Goal: Task Accomplishment & Management: Complete application form

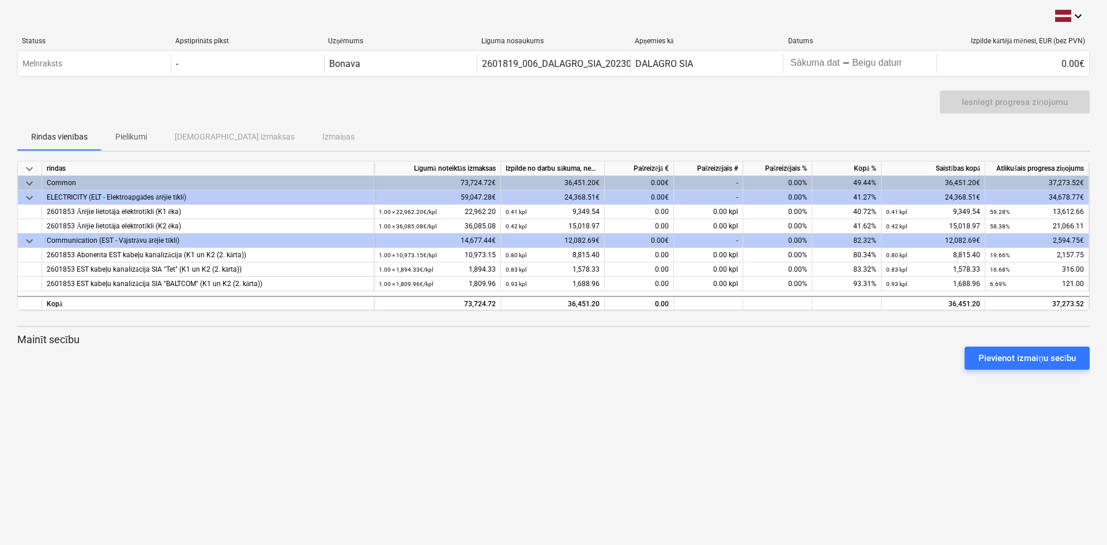
click at [28, 196] on span "keyboard_arrow_down" at bounding box center [29, 198] width 14 height 14
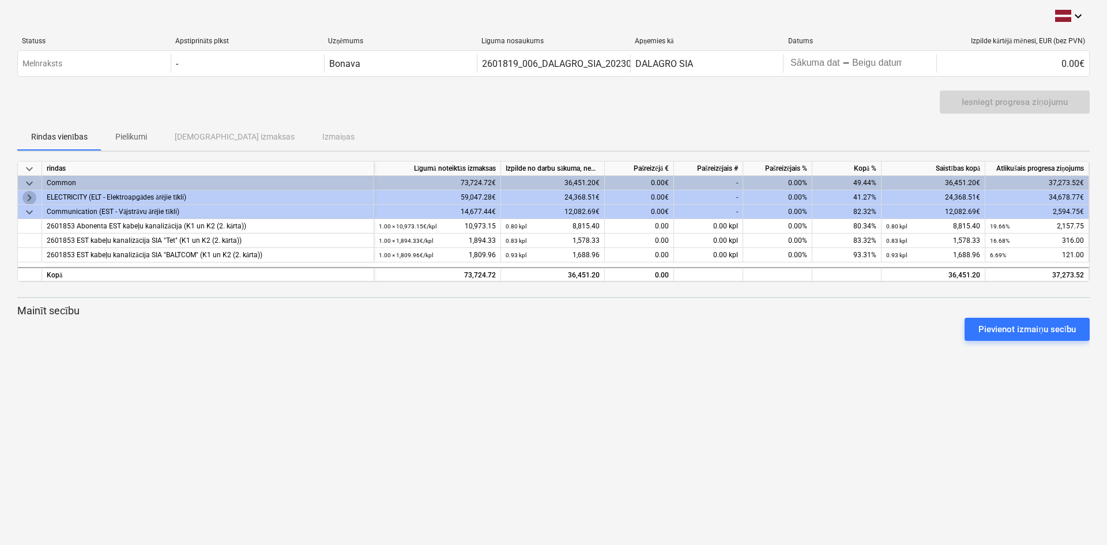
click at [28, 196] on span "keyboard_arrow_right" at bounding box center [29, 198] width 14 height 14
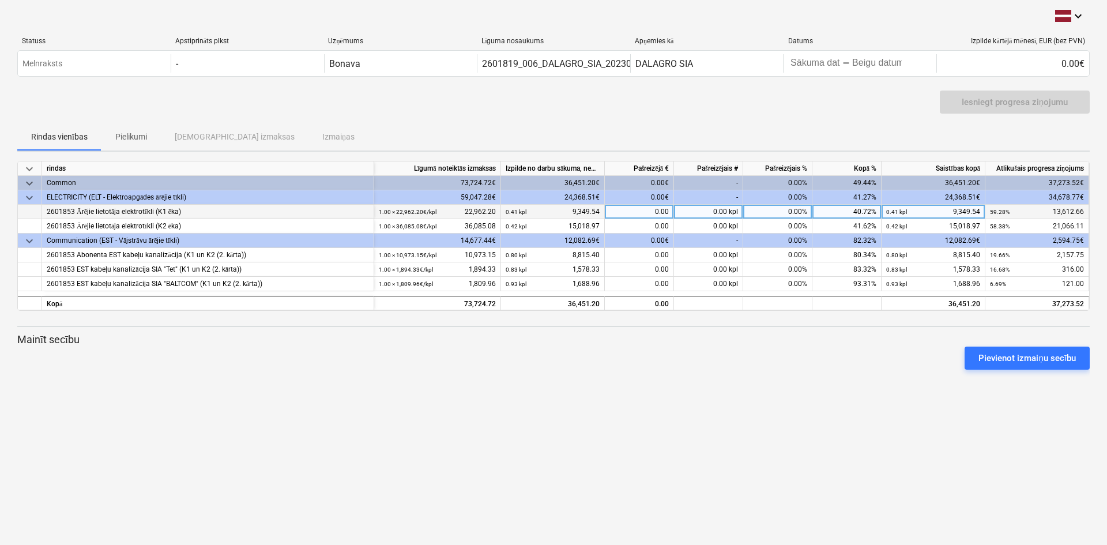
click at [645, 214] on div "0.00" at bounding box center [639, 212] width 69 height 14
type input "1084,60"
click at [721, 401] on div "keyboard_arrow_down Statuss Apstiprināts plkst Uzņēmums Līguma nosaukums Apņemi…" at bounding box center [553, 272] width 1107 height 545
drag, startPoint x: 648, startPoint y: 212, endPoint x: 684, endPoint y: 212, distance: 36.3
click at [0, 0] on div "2601853 Ārējie lietotāja elektrotīkli (K1 ēka) 1.00 × 22,962.20€ / kpl 22,962.2…" at bounding box center [0, 0] width 0 height 0
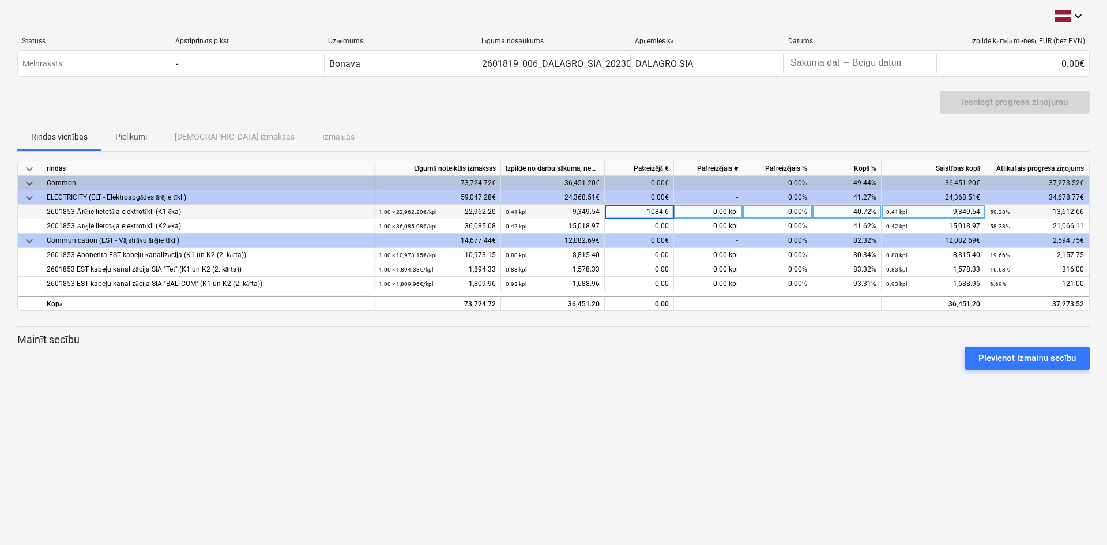
type input "1084.60"
click at [664, 356] on div "Pievienot izmaiņu secību" at bounding box center [554, 358] width 1082 height 32
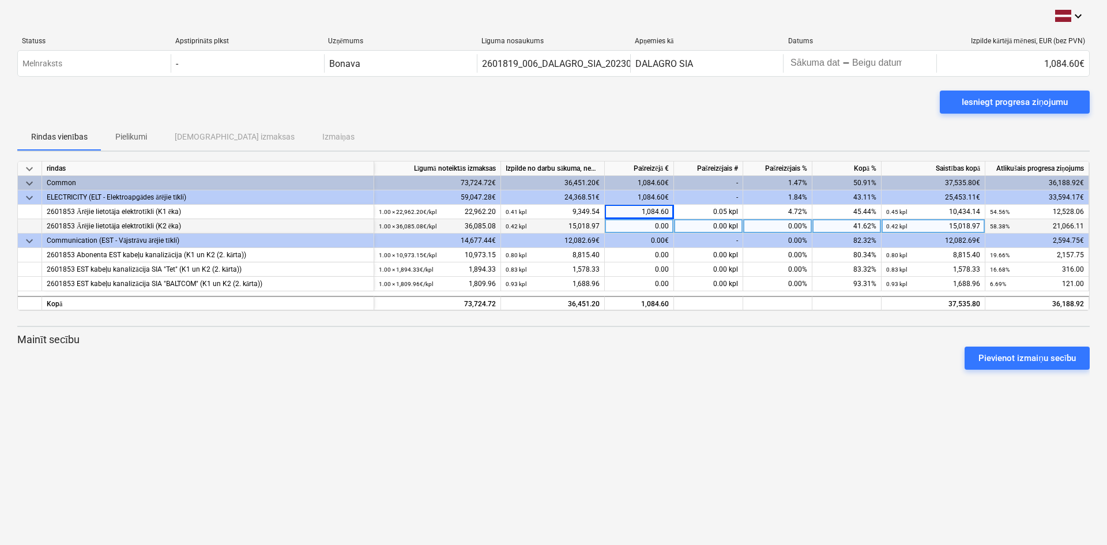
click at [653, 223] on div "0.00" at bounding box center [639, 226] width 69 height 14
type input "419.90"
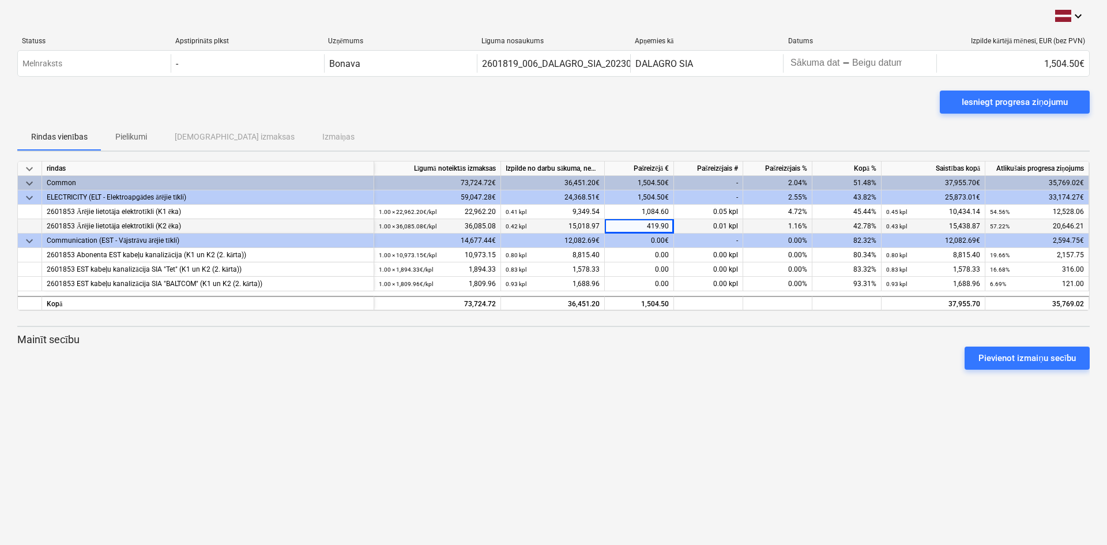
click at [664, 397] on div "keyboard_arrow_down Statuss Apstiprināts plkst Uzņēmums Līguma nosaukums Apņemi…" at bounding box center [553, 272] width 1107 height 545
click at [692, 349] on div "Pievienot izmaiņu secību" at bounding box center [554, 358] width 1082 height 32
click at [758, 326] on div at bounding box center [553, 326] width 1072 height 1
click at [697, 227] on div "0.01 kpl" at bounding box center [708, 226] width 69 height 14
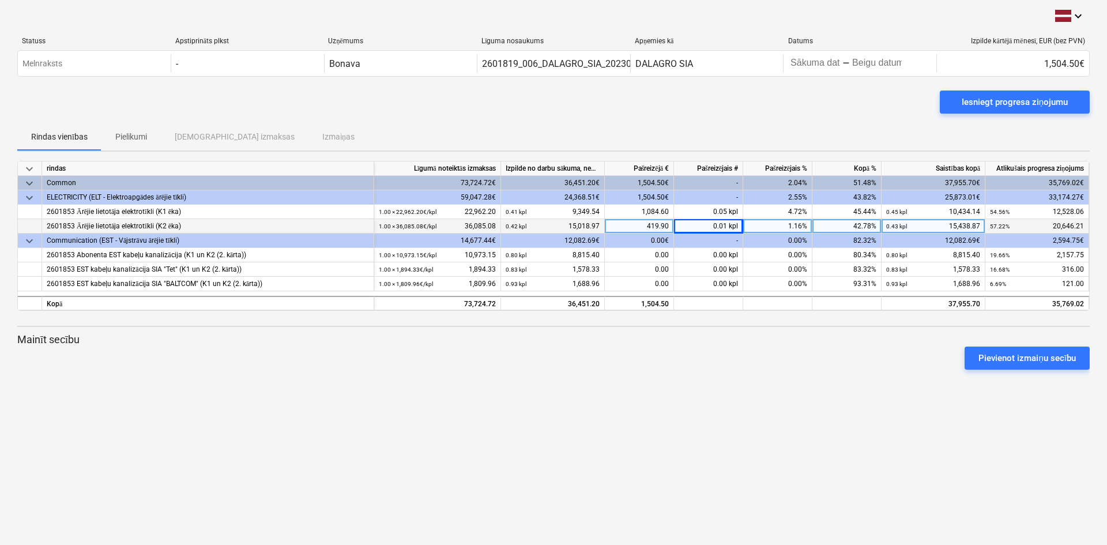
click at [644, 346] on div "Pievienot izmaiņu secību" at bounding box center [554, 358] width 1082 height 32
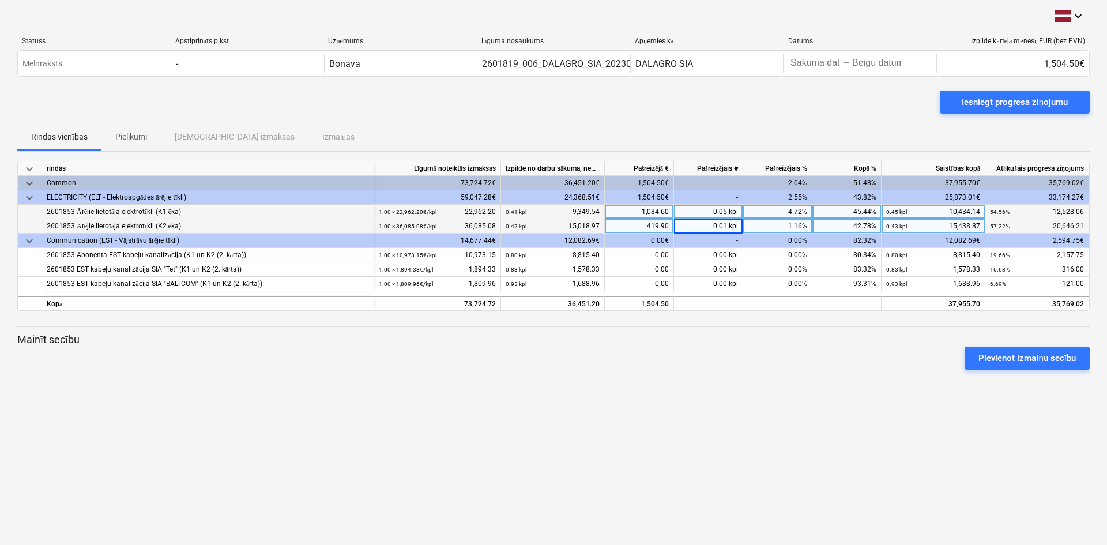
click at [164, 210] on div "2601853 Ārējie lietotāja elektrotīkli (K1 ēka)" at bounding box center [208, 212] width 322 height 14
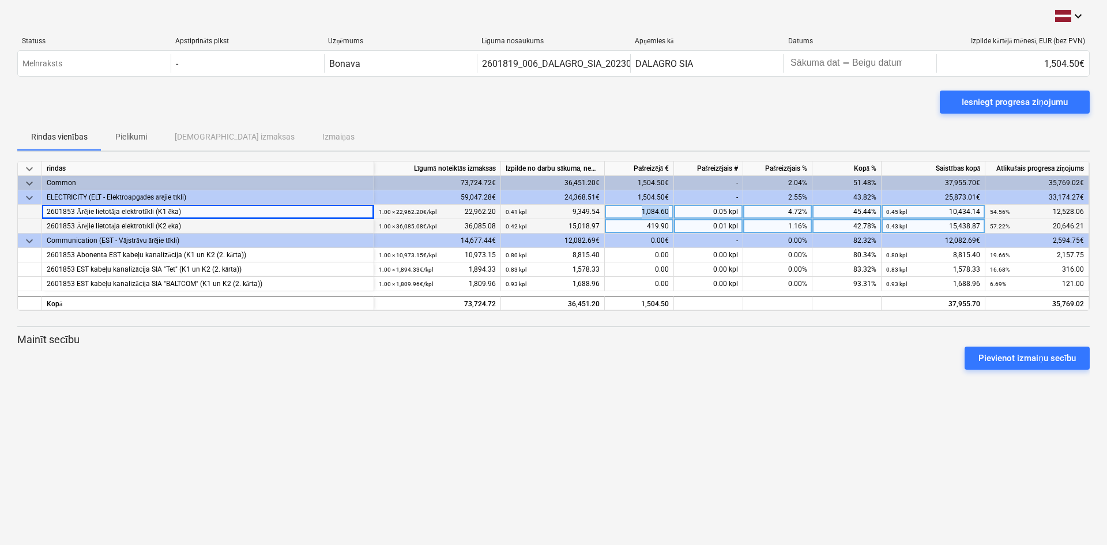
drag, startPoint x: 629, startPoint y: 209, endPoint x: 672, endPoint y: 213, distance: 43.5
click at [672, 213] on div "1,084.60" at bounding box center [639, 212] width 69 height 14
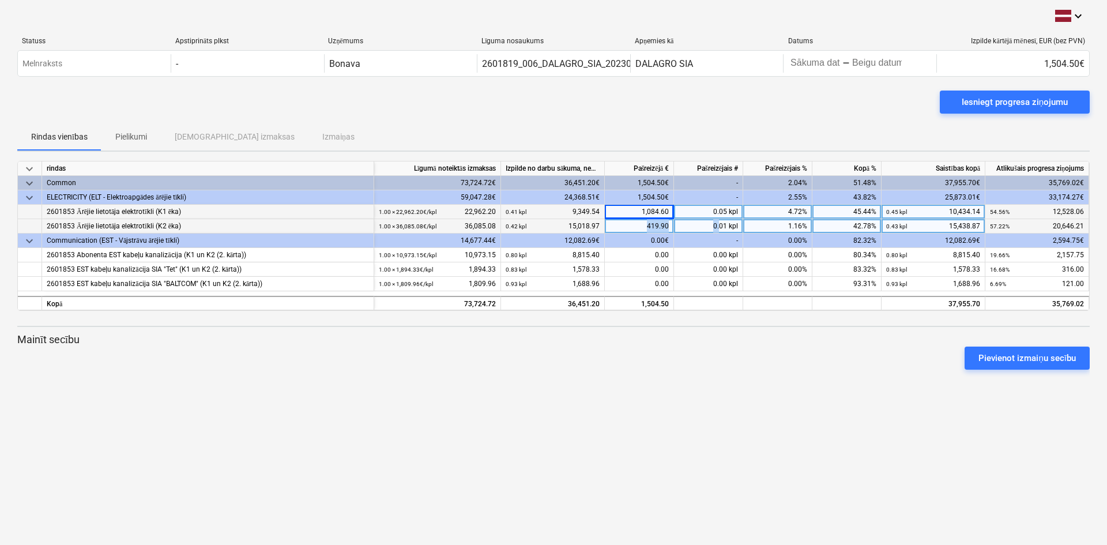
drag, startPoint x: 648, startPoint y: 225, endPoint x: 719, endPoint y: 230, distance: 71.1
click at [0, 0] on div "2601853 Ārējie lietotāja elektrotīkli (K2 ēka) 1.00 × 36,085.08€ / kpl 36,085.0…" at bounding box center [0, 0] width 0 height 0
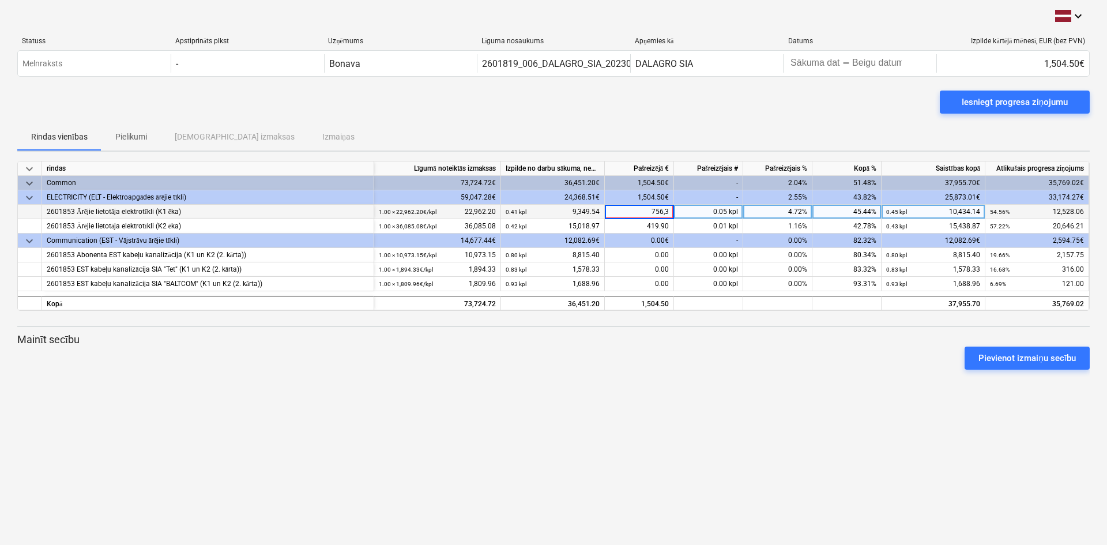
type input "756,30"
drag, startPoint x: 638, startPoint y: 210, endPoint x: 673, endPoint y: 209, distance: 35.8
click at [673, 209] on div "1,084.60" at bounding box center [639, 212] width 69 height 14
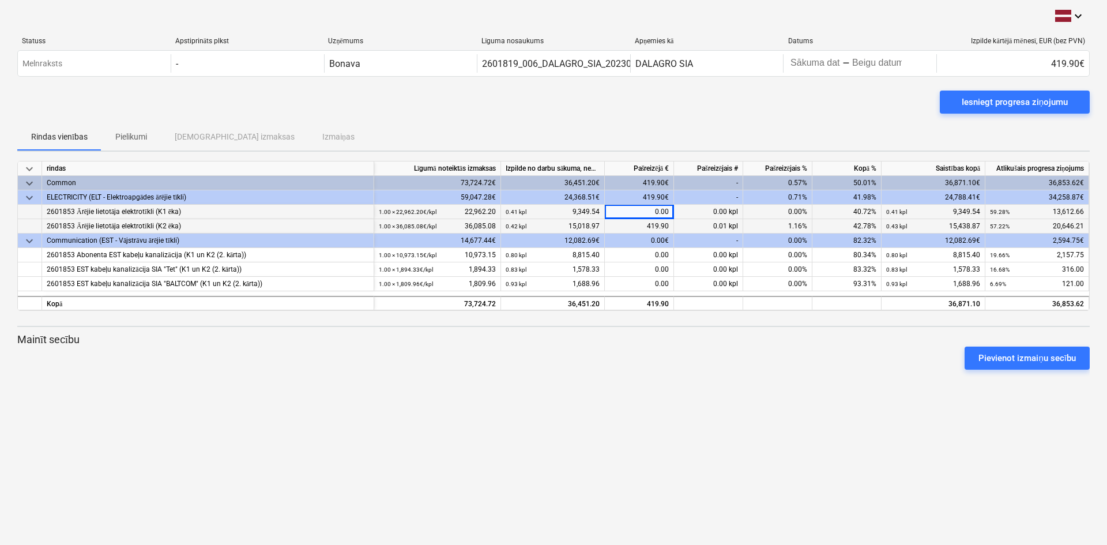
drag, startPoint x: 646, startPoint y: 220, endPoint x: 667, endPoint y: 222, distance: 21.4
click at [667, 222] on div "419.90" at bounding box center [639, 226] width 69 height 14
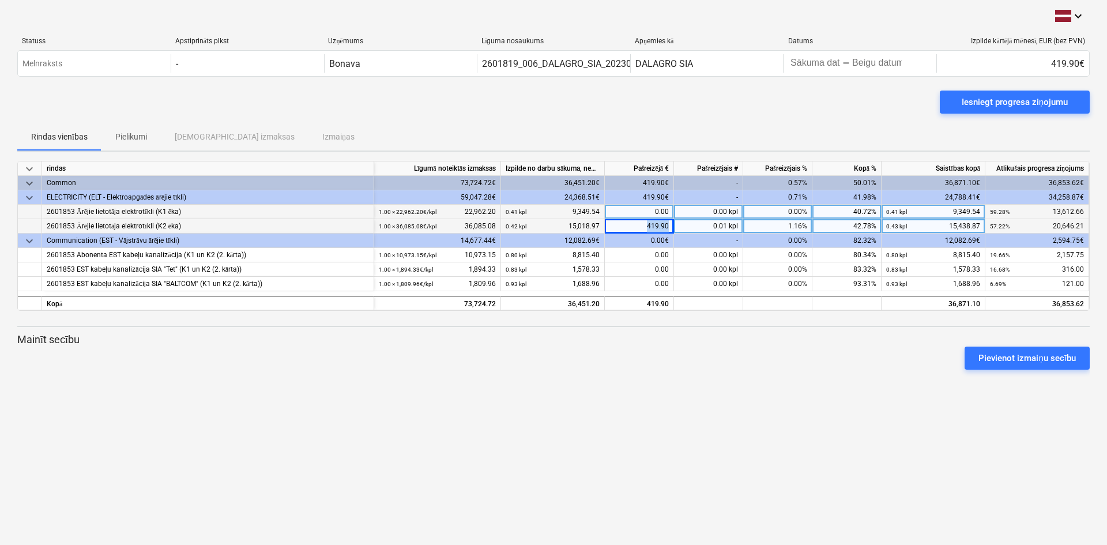
drag, startPoint x: 643, startPoint y: 222, endPoint x: 679, endPoint y: 224, distance: 35.8
click at [0, 0] on div "2601853 Ārējie lietotāja elektrotīkli (K2 ēka) 1.00 × 36,085.08€ / kpl 36,085.0…" at bounding box center [0, 0] width 0 height 0
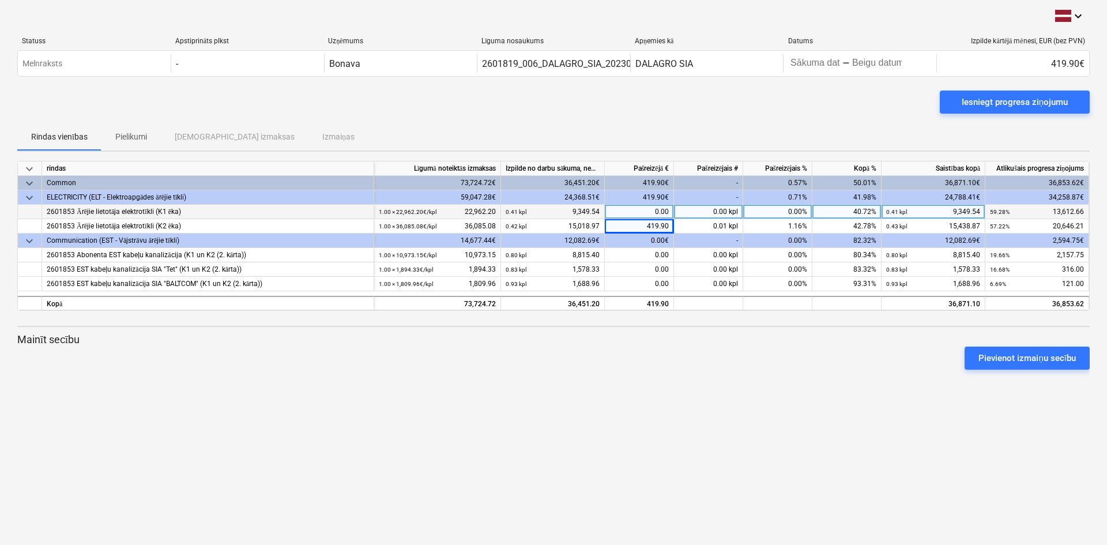
click at [672, 395] on div "keyboard_arrow_down Statuss Apstiprināts plkst Uzņēmums Līguma nosaukums Apņemi…" at bounding box center [553, 272] width 1107 height 545
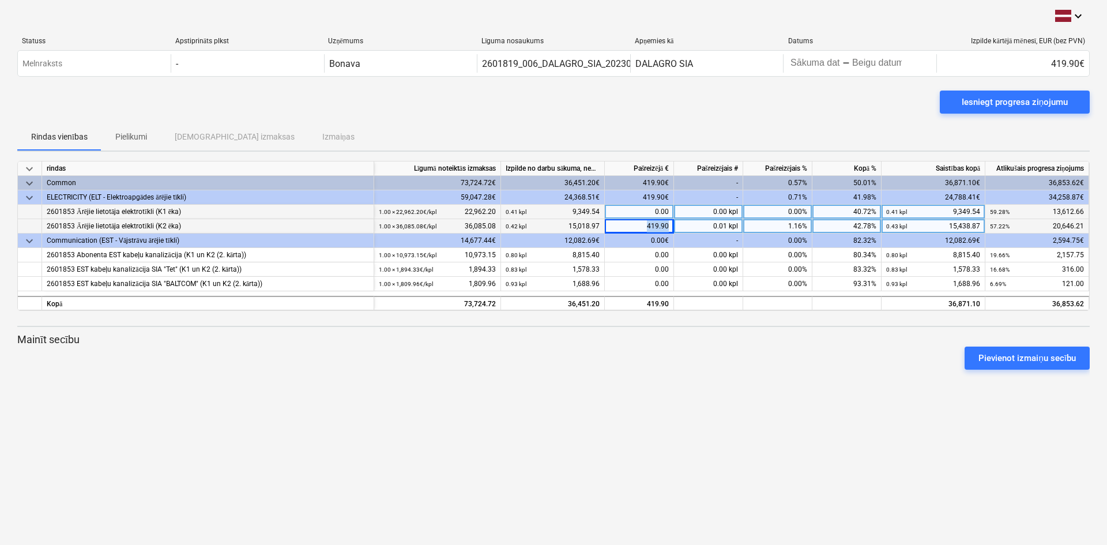
drag, startPoint x: 635, startPoint y: 227, endPoint x: 695, endPoint y: 227, distance: 60.0
click at [0, 0] on div "2601853 Ārējie lietotāja elektrotīkli (K2 ēka) 1.00 × 36,085.08€ / kpl 36,085.0…" at bounding box center [0, 0] width 0 height 0
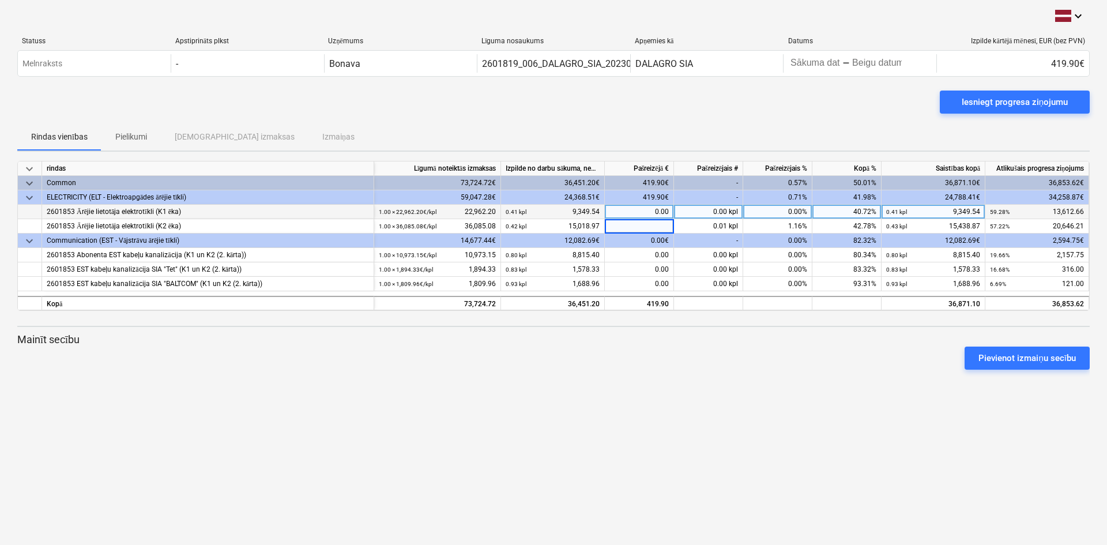
click at [721, 435] on div "keyboard_arrow_down Statuss Apstiprināts plkst Uzņēmums Līguma nosaukums Apņemi…" at bounding box center [553, 272] width 1107 height 545
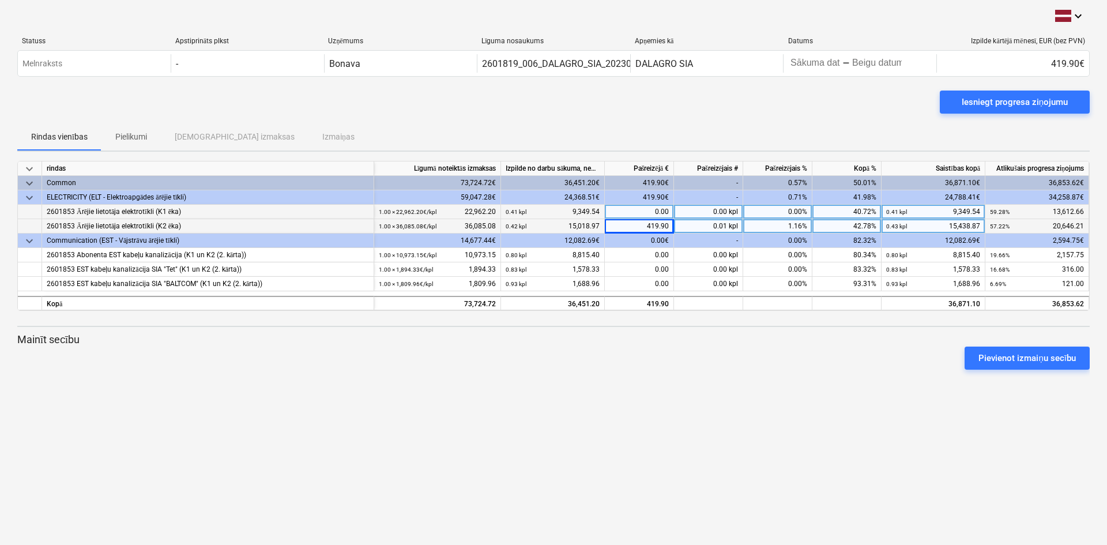
click at [667, 224] on div "419.90" at bounding box center [639, 226] width 69 height 14
click at [627, 209] on div "0.00" at bounding box center [639, 212] width 69 height 14
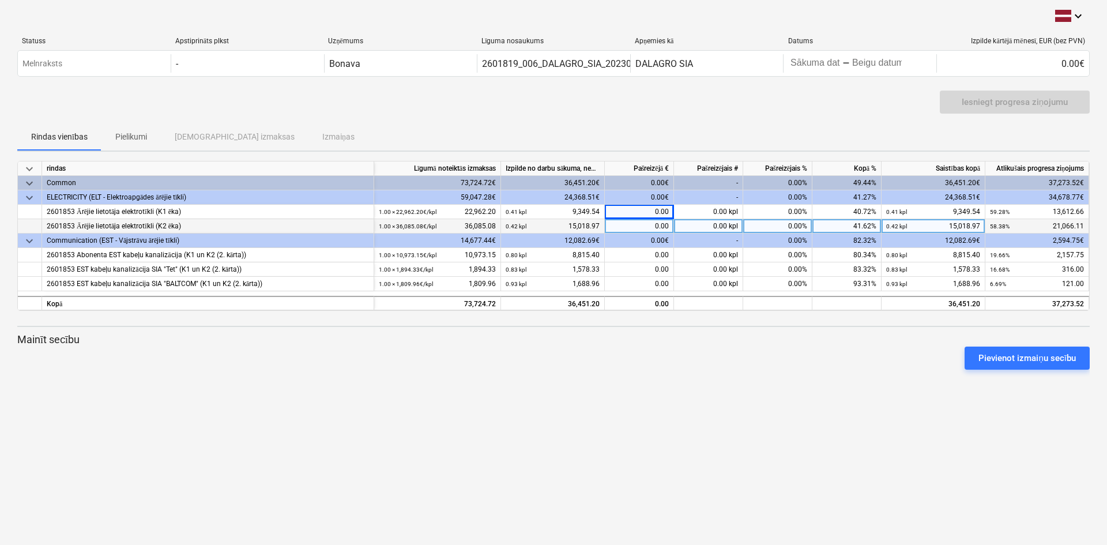
click at [648, 384] on div "keyboard_arrow_down Statuss Apstiprināts plkst Uzņēmums Līguma nosaukums Apņemi…" at bounding box center [553, 272] width 1107 height 545
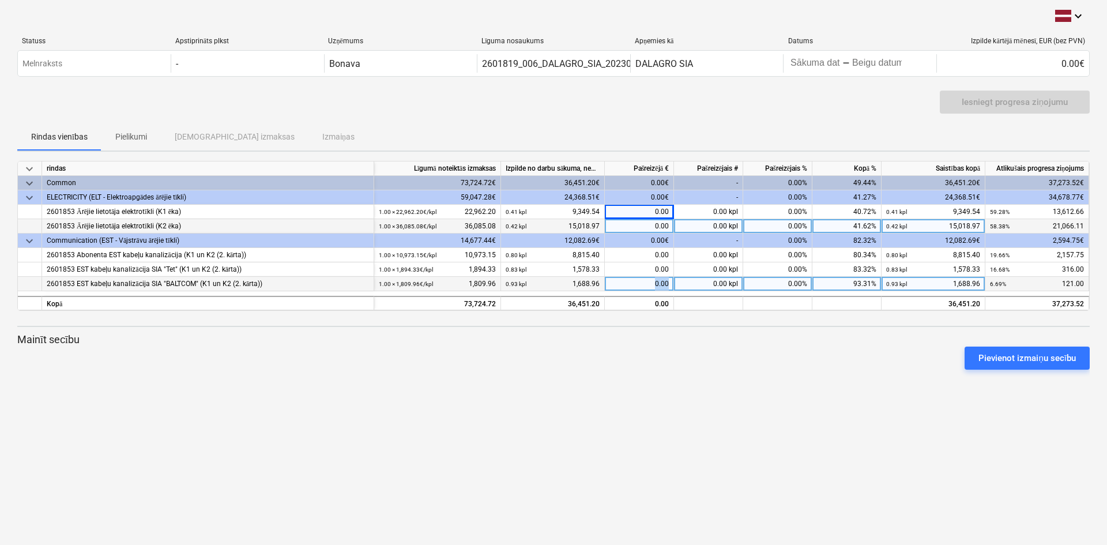
drag, startPoint x: 654, startPoint y: 283, endPoint x: 679, endPoint y: 284, distance: 24.9
click at [0, 0] on div "2601853 EST kabeļu kanalizācija SIA "BALTCOM" (K1 un K2 (2. kārta)) 1.00 × 1,80…" at bounding box center [0, 0] width 0 height 0
type input "121"
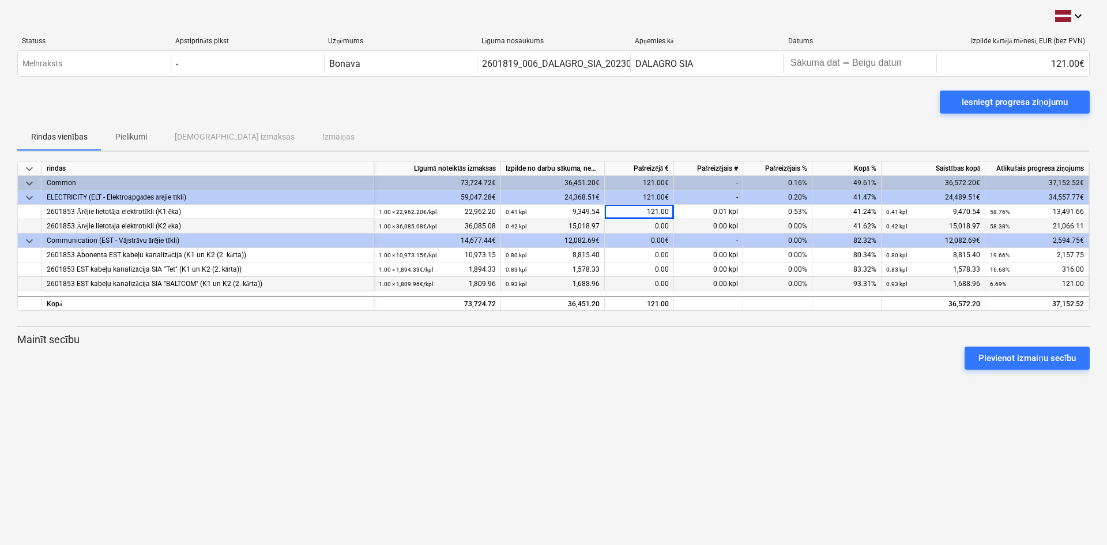
drag, startPoint x: 652, startPoint y: 278, endPoint x: 675, endPoint y: 282, distance: 23.3
click at [0, 0] on div "2601853 EST kabeļu kanalizācija SIA "BALTCOM" (K1 un K2 (2. kārta)) 1.00 × 1,80…" at bounding box center [0, 0] width 0 height 0
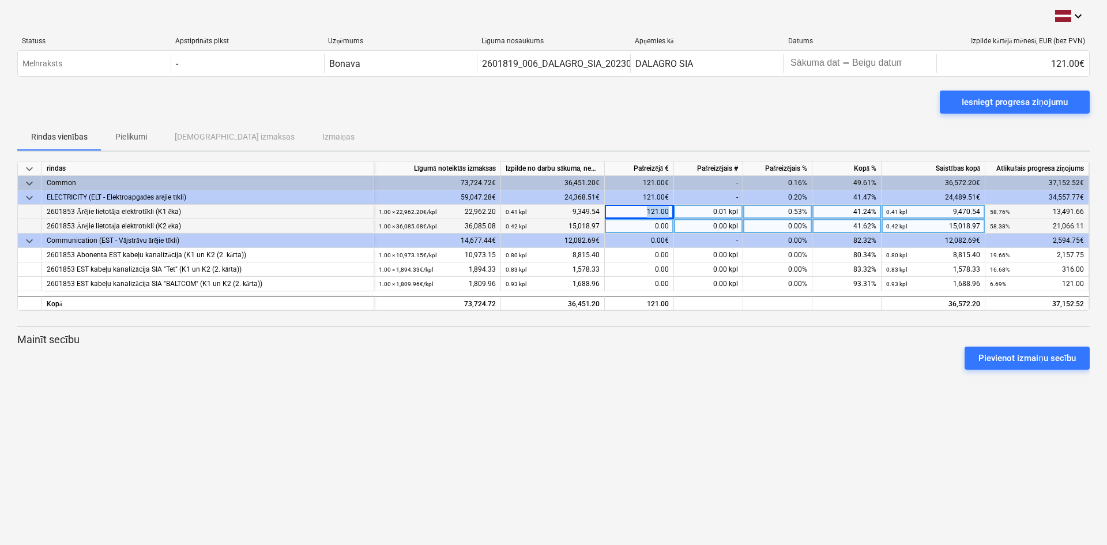
drag, startPoint x: 648, startPoint y: 212, endPoint x: 675, endPoint y: 210, distance: 27.7
click at [0, 0] on div "2601853 Ārējie lietotāja elektrotīkli (K1 ēka) 1.00 × 22,962.20€ / kpl 22,962.2…" at bounding box center [0, 0] width 0 height 0
click at [673, 370] on div at bounding box center [553, 374] width 1072 height 9
click at [661, 211] on div "121.00" at bounding box center [639, 212] width 69 height 14
click at [677, 333] on p "Mainīt secību" at bounding box center [553, 340] width 1072 height 14
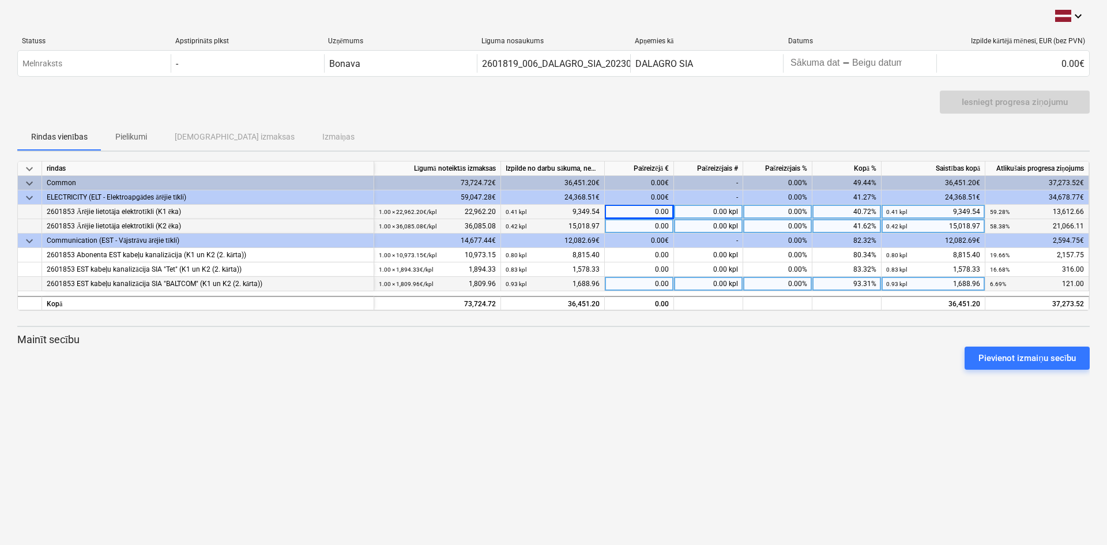
click at [665, 283] on div "0.00" at bounding box center [639, 284] width 69 height 14
type input "121.00"
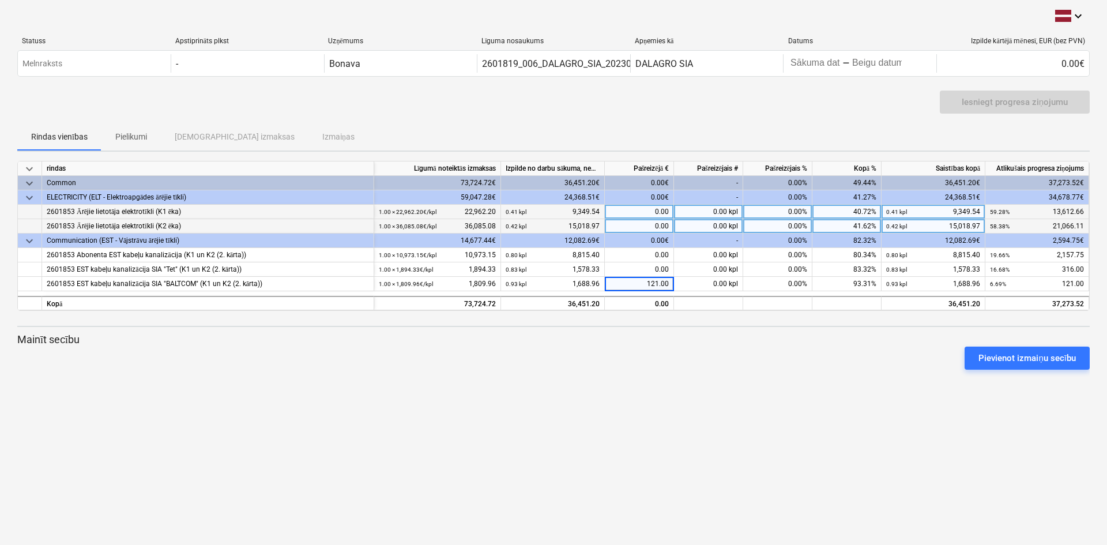
click at [675, 323] on div "keyboard_arrow_down rindas Līgumā noteiktās izmaksas Izpilde no darbu sākuma, n…" at bounding box center [553, 270] width 1072 height 218
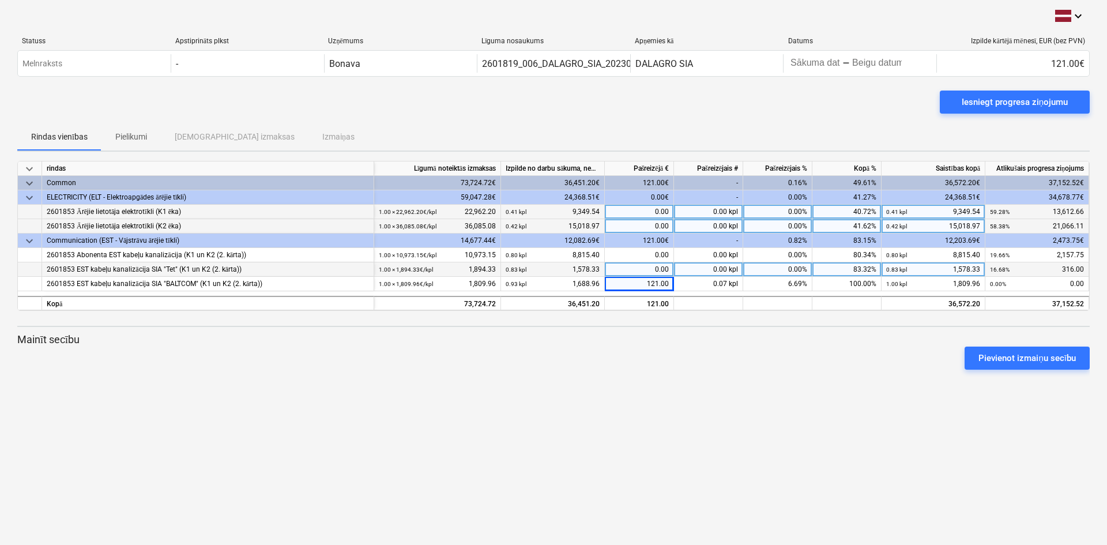
click at [669, 269] on div "0.00" at bounding box center [639, 269] width 69 height 14
type input "316.00"
click at [701, 477] on div "keyboard_arrow_down Statuss Apstiprināts plkst Uzņēmums Līguma nosaukums Apņemi…" at bounding box center [553, 272] width 1107 height 545
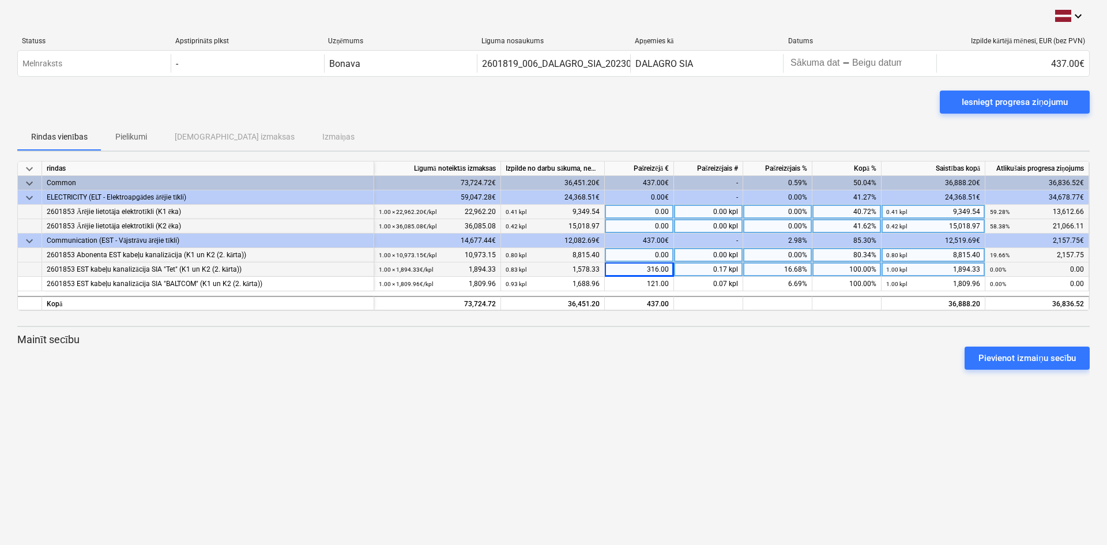
click at [668, 254] on div "0.00" at bounding box center [639, 255] width 69 height 14
type input "947.75"
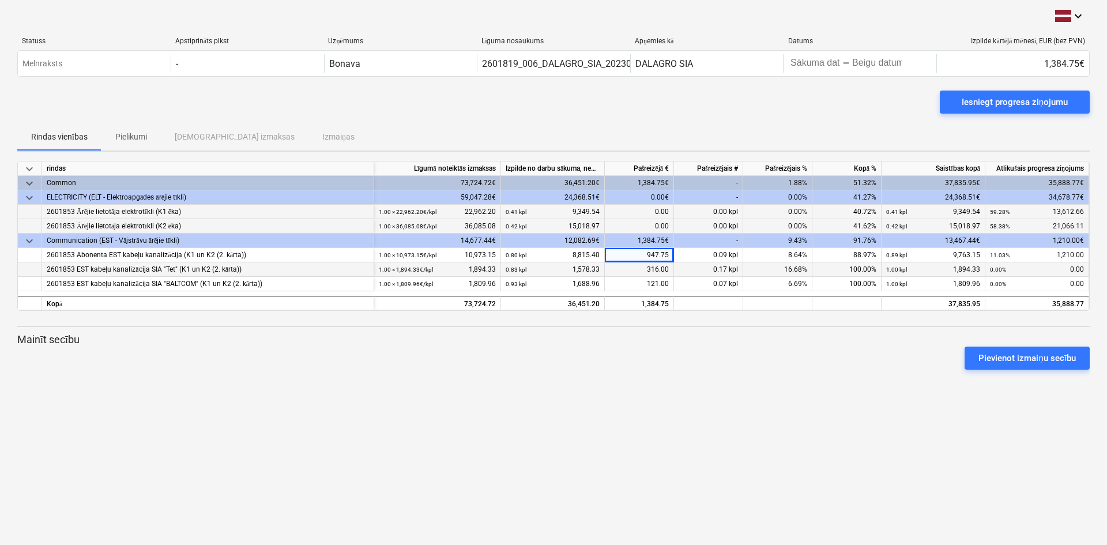
click at [672, 340] on p "Mainīt secību" at bounding box center [553, 340] width 1072 height 14
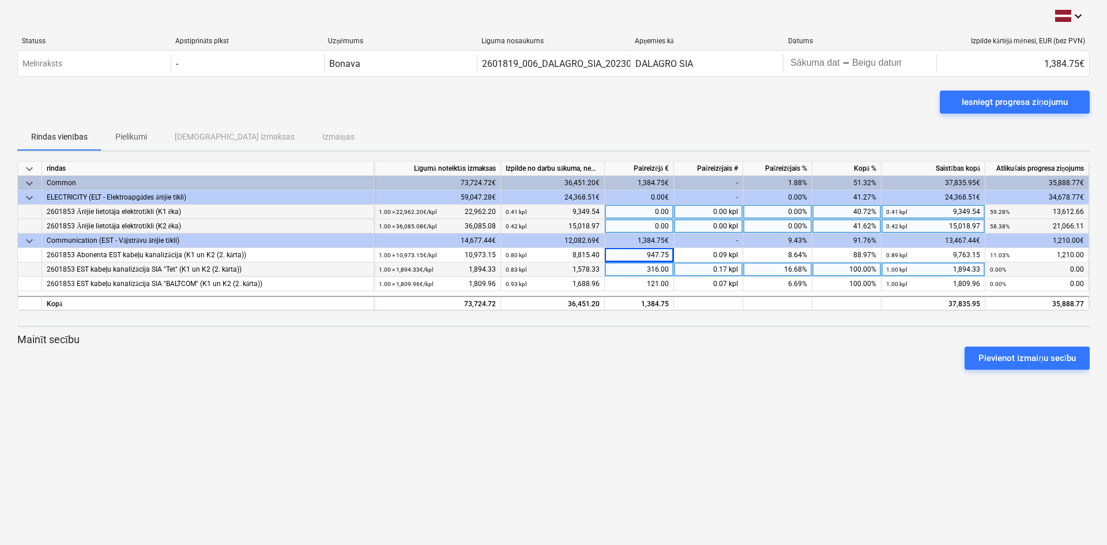
click at [654, 212] on div "0.00" at bounding box center [639, 212] width 69 height 14
type input "1084.60"
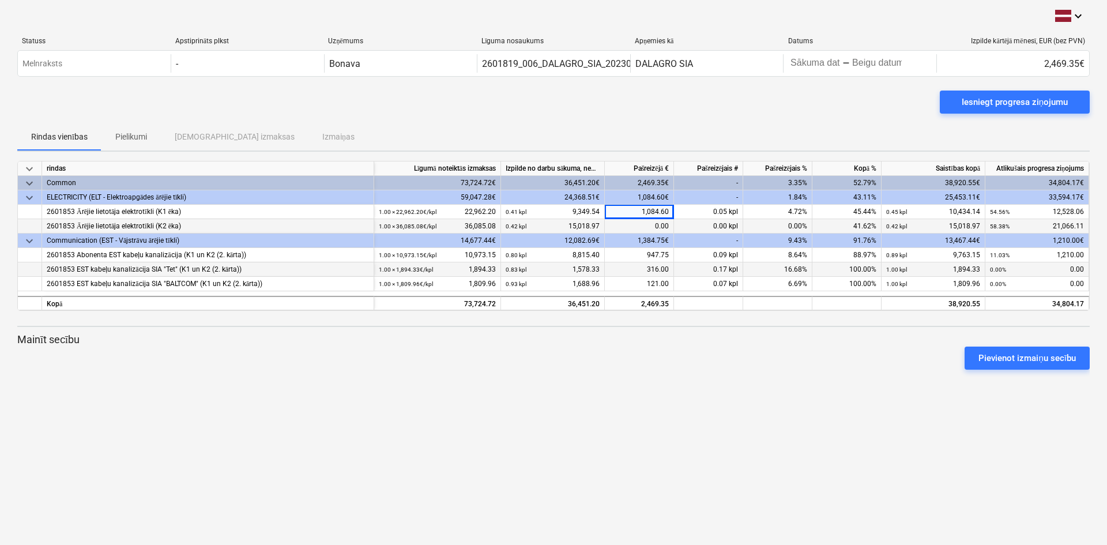
click at [669, 345] on div "Pievienot izmaiņu secību" at bounding box center [554, 358] width 1082 height 32
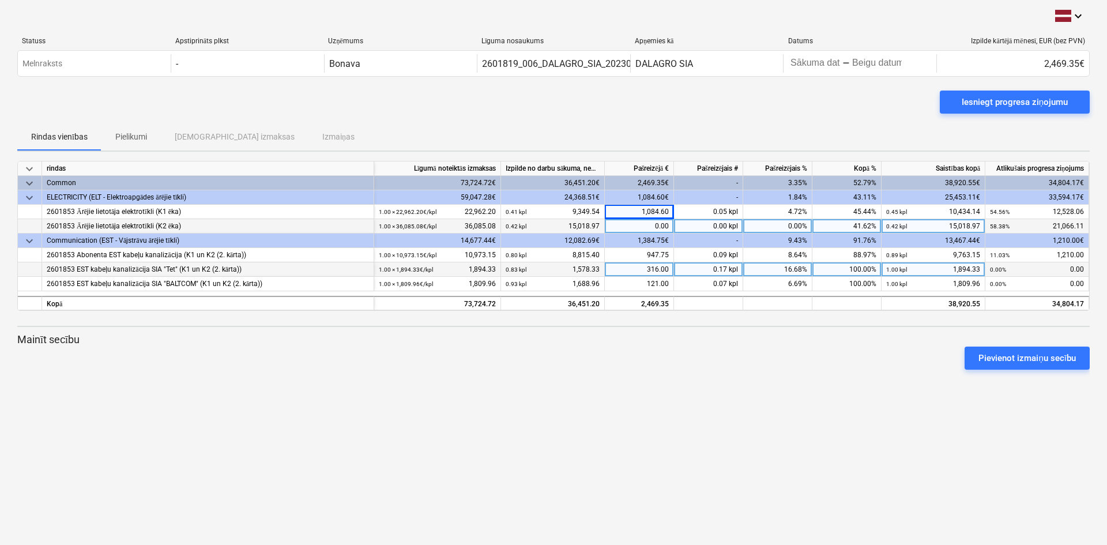
click at [660, 225] on div "0.00" at bounding box center [639, 226] width 69 height 14
type input "39.90"
click at [752, 394] on div "keyboard_arrow_down Statuss Apstiprināts plkst Uzņēmums Līguma nosaukums Apņemi…" at bounding box center [553, 272] width 1107 height 545
drag, startPoint x: 652, startPoint y: 226, endPoint x: 674, endPoint y: 226, distance: 21.9
click at [0, 0] on div "2601853 Ārējie lietotāja elektrotīkli (K2 ēka) 1.00 × 36,085.08€ / kpl 36,085.0…" at bounding box center [0, 0] width 0 height 0
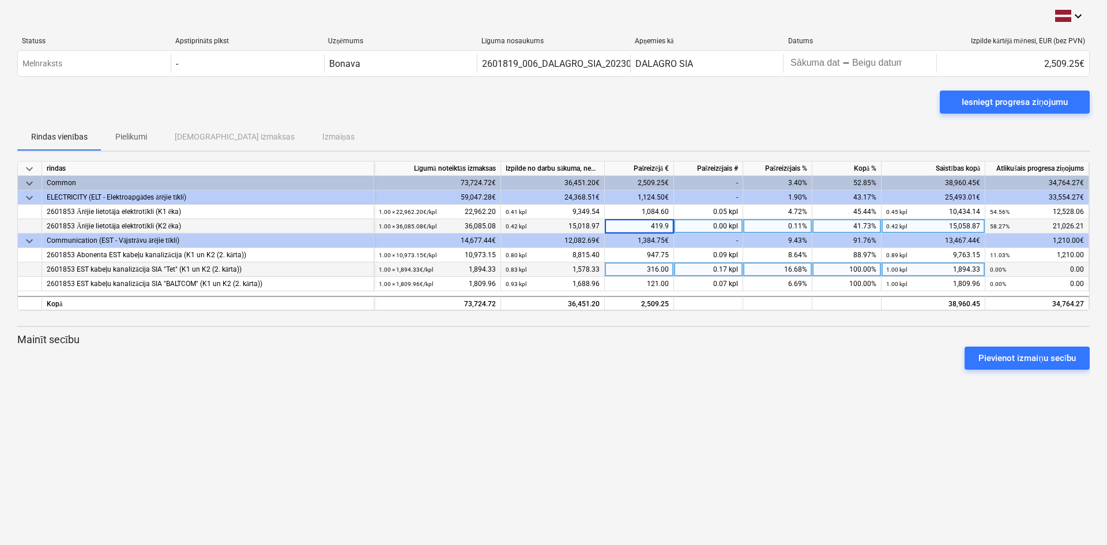
type input "419.90"
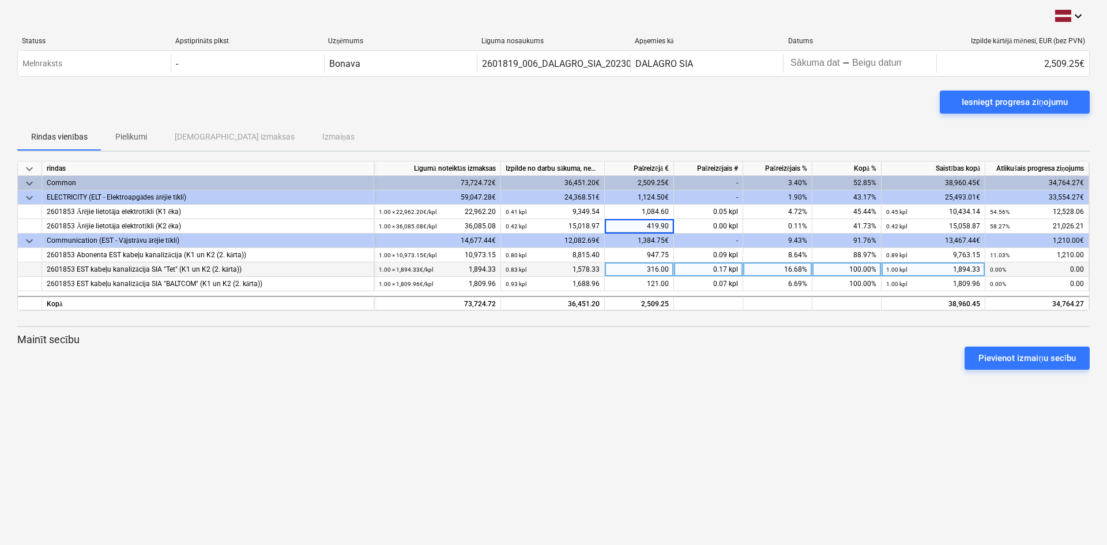
click at [661, 441] on div "keyboard_arrow_down Statuss Apstiprināts plkst Uzņēmums Līguma nosaukums Apņemi…" at bounding box center [553, 272] width 1107 height 545
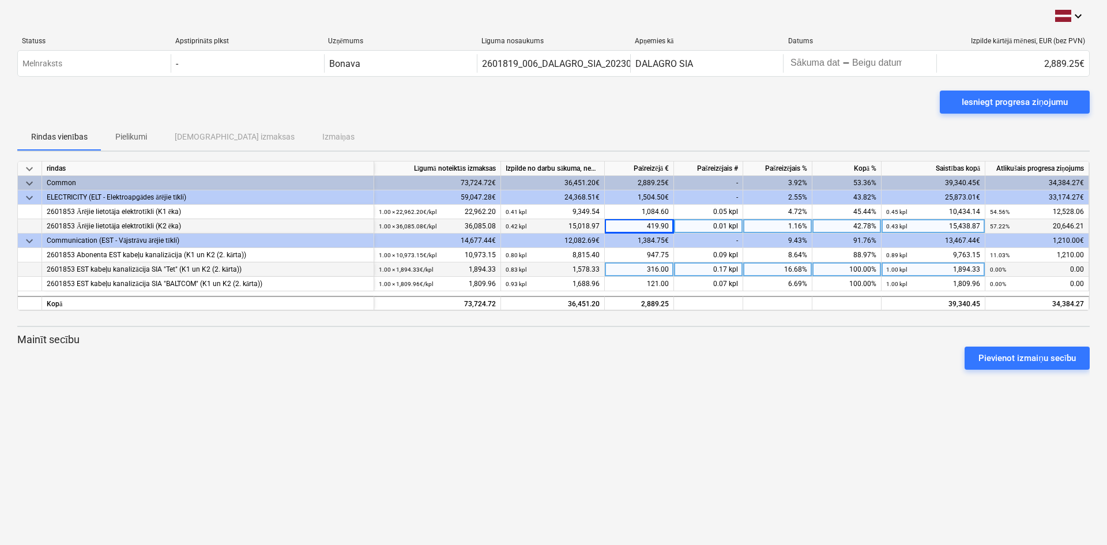
click at [664, 225] on div "419.90" at bounding box center [639, 226] width 69 height 14
type input "756.30"
click at [664, 350] on div "Pievienot izmaiņu secību" at bounding box center [554, 358] width 1082 height 32
click at [1014, 101] on div "Iesniegt progresa ziņojumu" at bounding box center [1015, 102] width 106 height 15
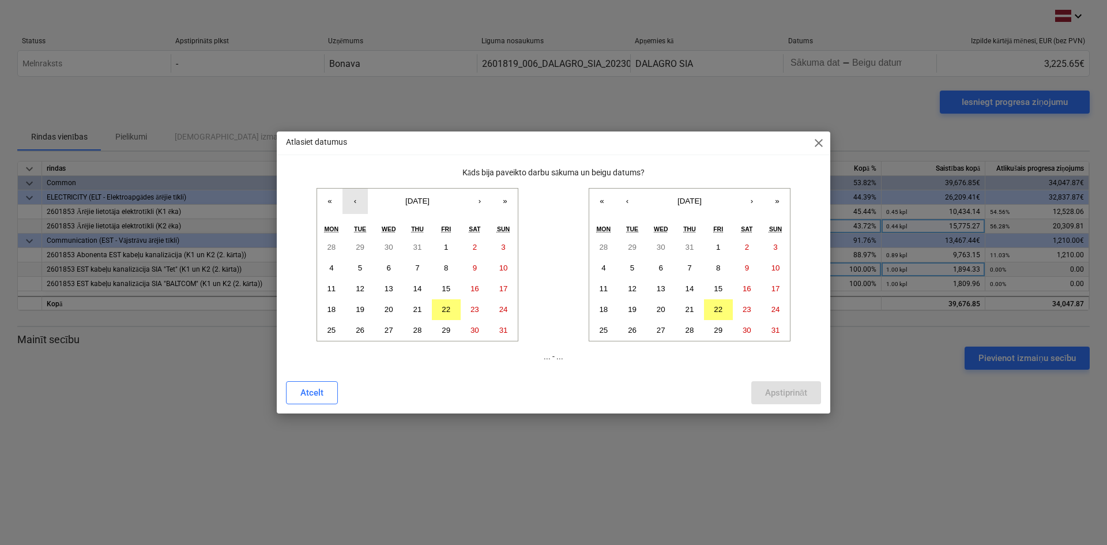
click at [358, 205] on button "‹" at bounding box center [354, 201] width 25 height 25
click at [333, 330] on abbr "28" at bounding box center [331, 330] width 9 height 9
click at [718, 311] on abbr "22" at bounding box center [718, 309] width 9 height 9
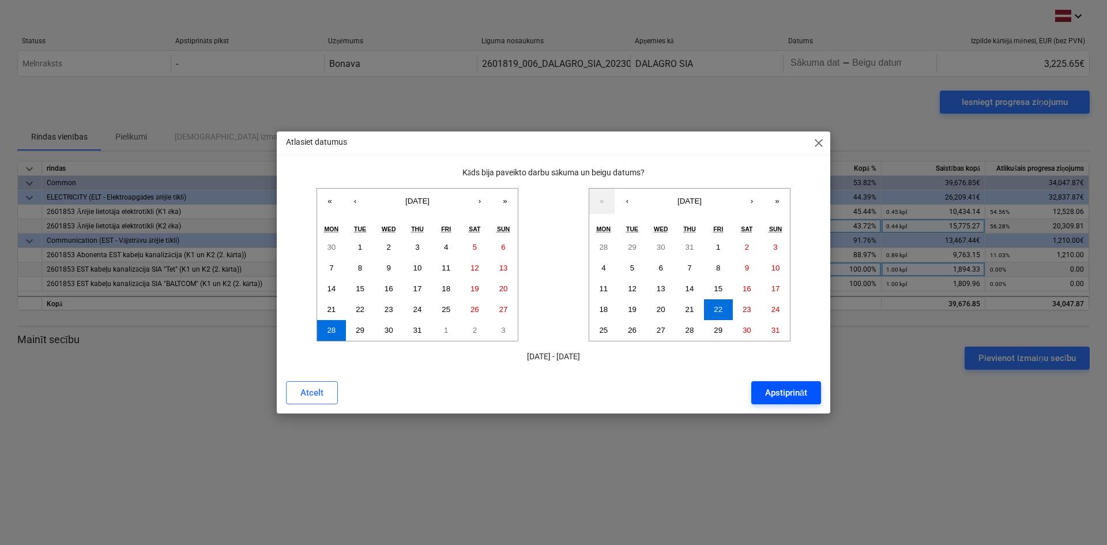
click at [793, 390] on div "Apstiprināt" at bounding box center [786, 392] width 42 height 15
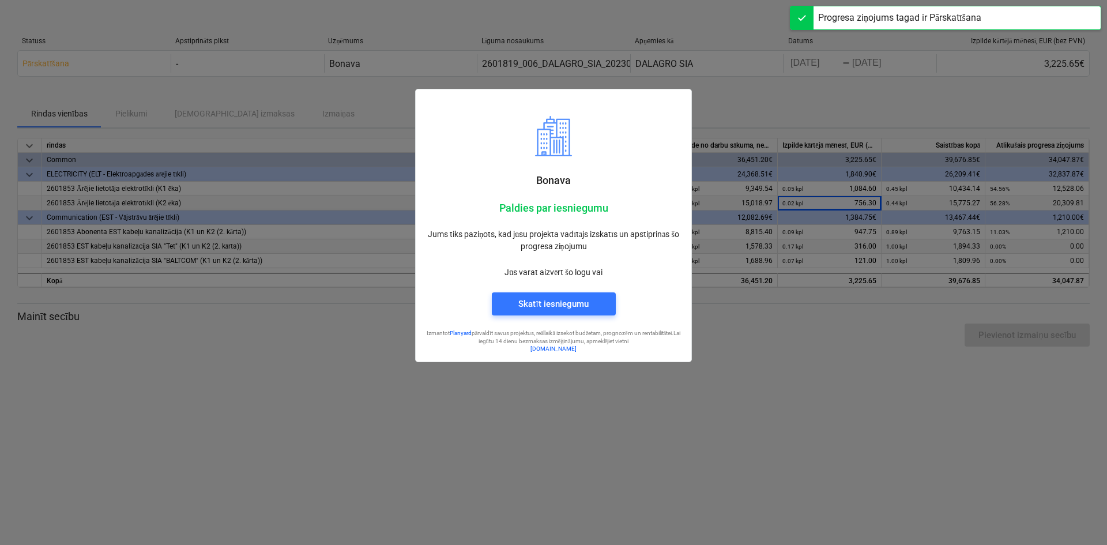
click at [788, 372] on div at bounding box center [553, 272] width 1107 height 545
click at [462, 56] on div "Bonava Paldies par iesniegumu Jums tiks paziņots, kad jūsu projekta vadītājs iz…" at bounding box center [553, 181] width 277 height 362
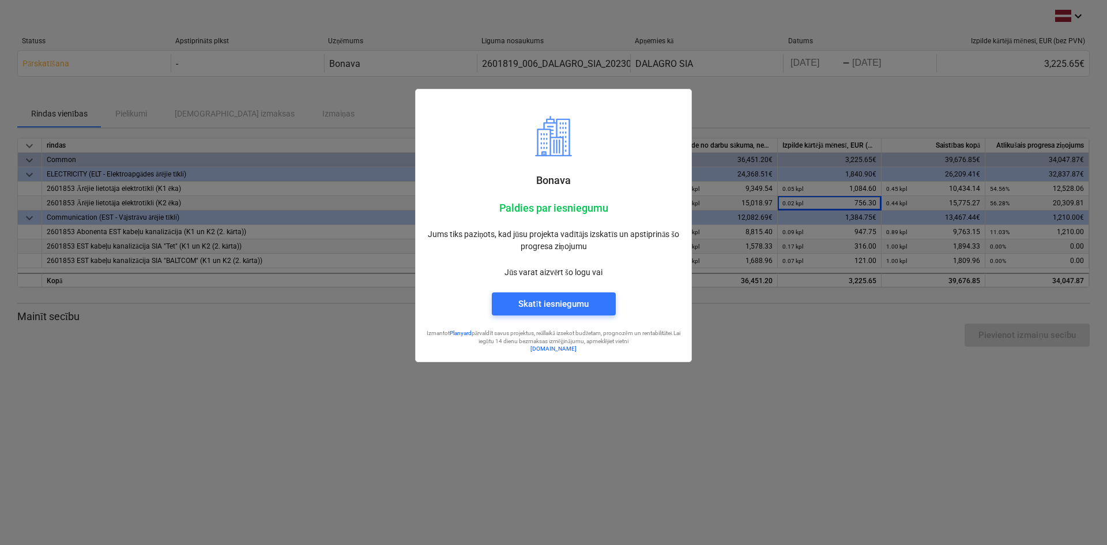
click at [820, 372] on div at bounding box center [553, 272] width 1107 height 545
click at [784, 530] on div at bounding box center [553, 272] width 1107 height 545
click at [834, 384] on div at bounding box center [553, 272] width 1107 height 545
click at [517, 95] on div "Bonava" at bounding box center [553, 143] width 271 height 103
